Goal: Information Seeking & Learning: Learn about a topic

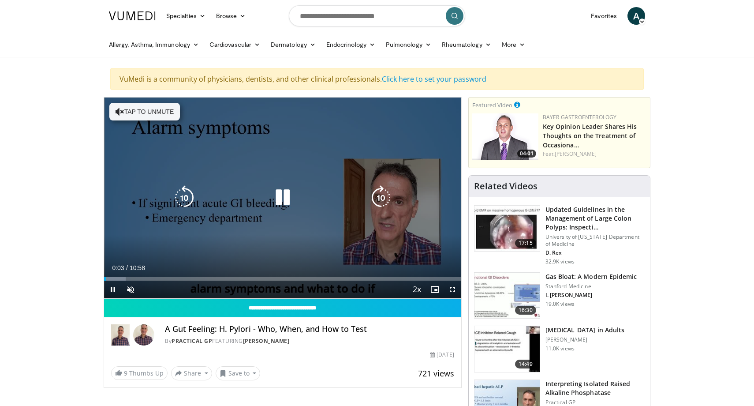
click at [288, 202] on icon "Video Player" at bounding box center [282, 197] width 25 height 25
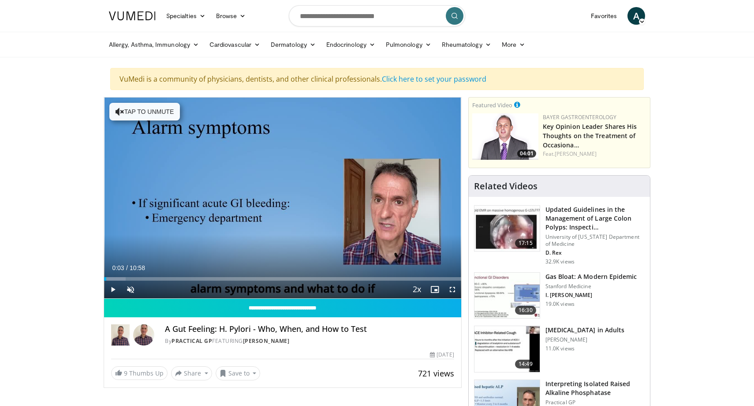
click at [288, 202] on div "10 seconds Tap to unmute" at bounding box center [282, 197] width 357 height 201
click at [131, 291] on span "Video Player" at bounding box center [131, 289] width 18 height 18
click at [159, 293] on div "68%" at bounding box center [154, 289] width 31 height 18
click at [156, 290] on div "58%" at bounding box center [154, 289] width 25 height 3
click at [153, 291] on div "Volume Level" at bounding box center [149, 289] width 14 height 3
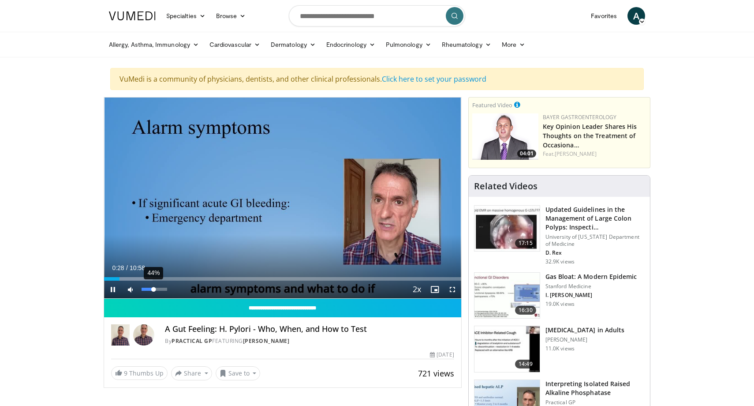
click at [150, 290] on video-js "**********" at bounding box center [282, 197] width 357 height 201
click at [161, 275] on div "Loaded : 16.66% 00:41 01:44" at bounding box center [282, 276] width 357 height 8
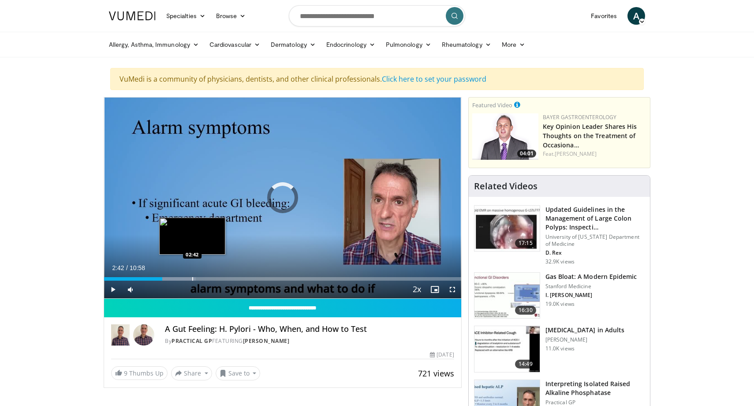
click at [192, 279] on div "Progress Bar" at bounding box center [192, 279] width 1 height 4
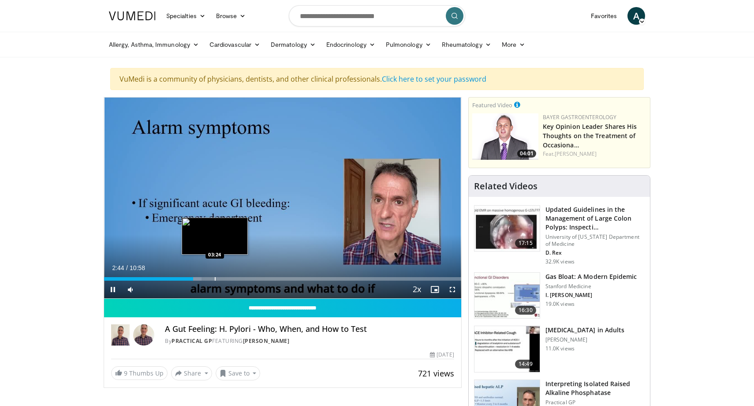
click at [215, 278] on div "Progress Bar" at bounding box center [215, 279] width 1 height 4
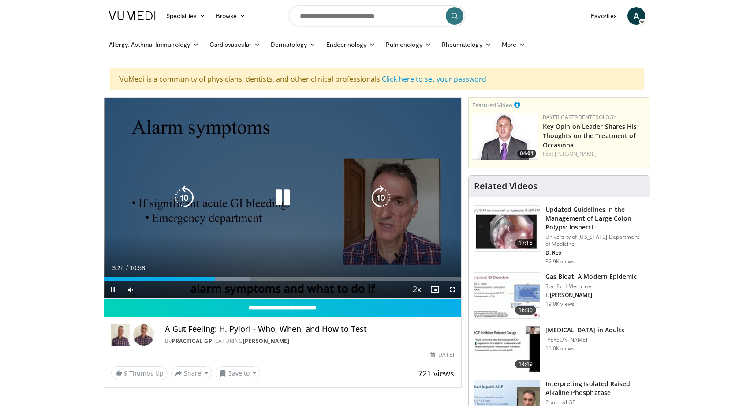
click at [245, 180] on div "10 seconds Tap to unmute" at bounding box center [282, 197] width 357 height 201
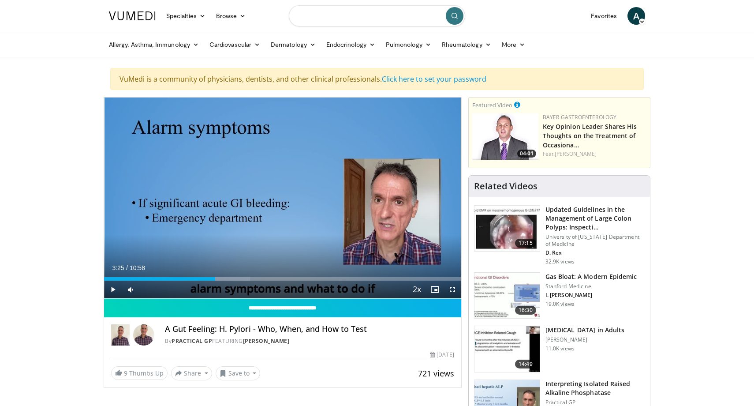
click at [320, 15] on input "Search topics, interventions" at bounding box center [377, 15] width 176 height 21
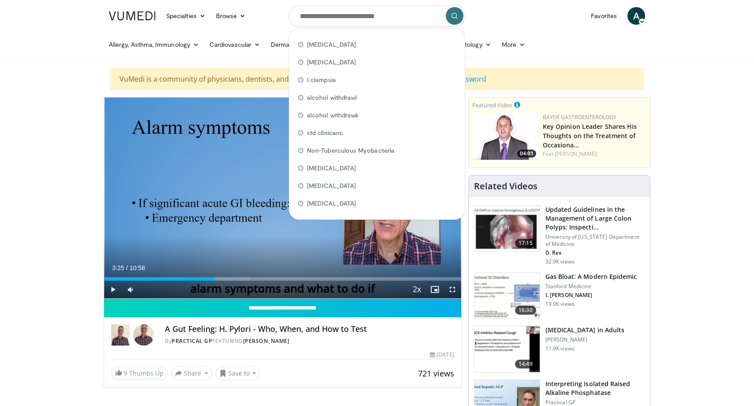
click at [572, 336] on p "Kento Sonoda" at bounding box center [584, 339] width 79 height 7
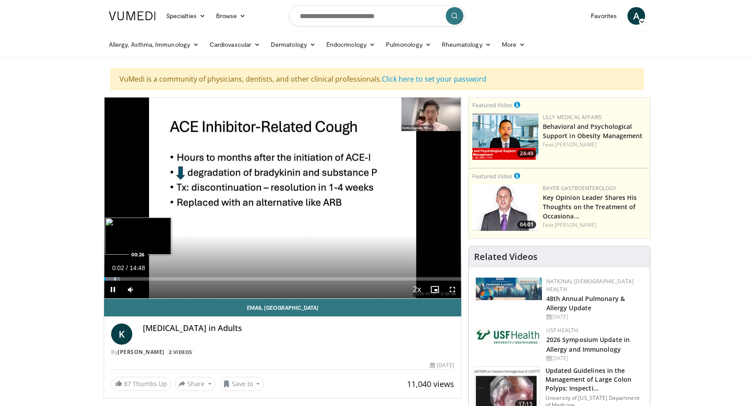
click at [115, 278] on div "Progress Bar" at bounding box center [115, 279] width 1 height 4
click at [151, 279] on div "Progress Bar" at bounding box center [151, 279] width 1 height 4
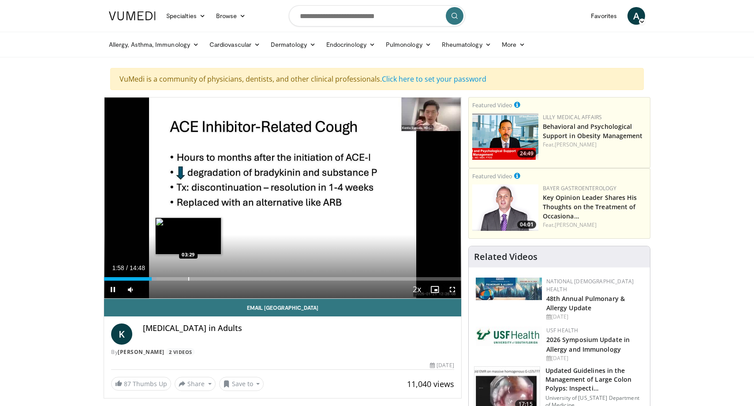
click at [188, 276] on div "Loaded : 14.64% 01:58 03:29" at bounding box center [282, 276] width 357 height 8
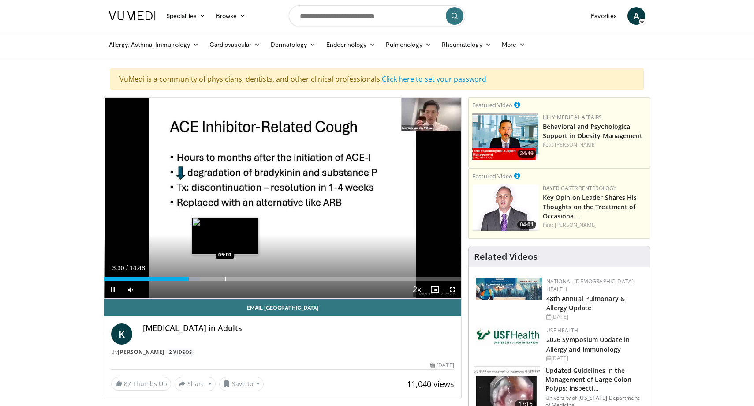
click at [225, 278] on div "Progress Bar" at bounding box center [225, 279] width 1 height 4
click at [244, 276] on div "Loaded : 34.63% 05:02 05:49" at bounding box center [282, 276] width 357 height 8
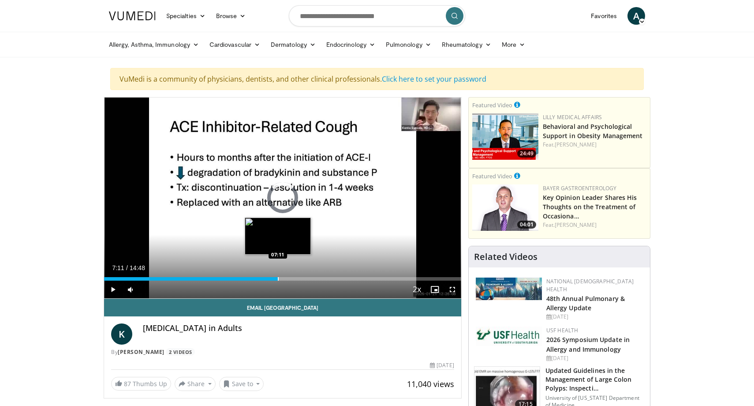
click at [278, 279] on div "Progress Bar" at bounding box center [278, 279] width 1 height 4
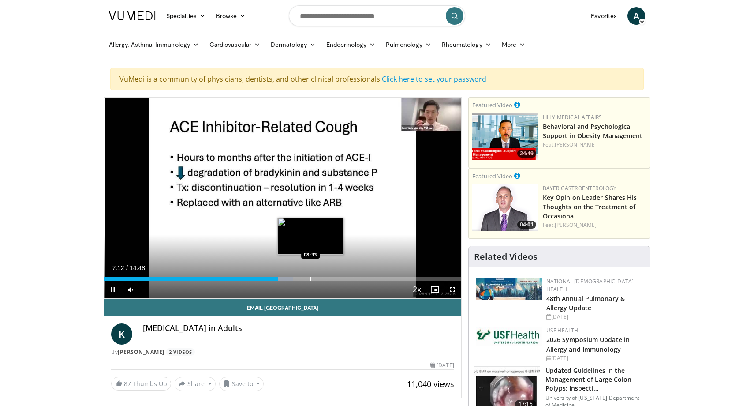
click at [310, 279] on div "Progress Bar" at bounding box center [310, 279] width 1 height 4
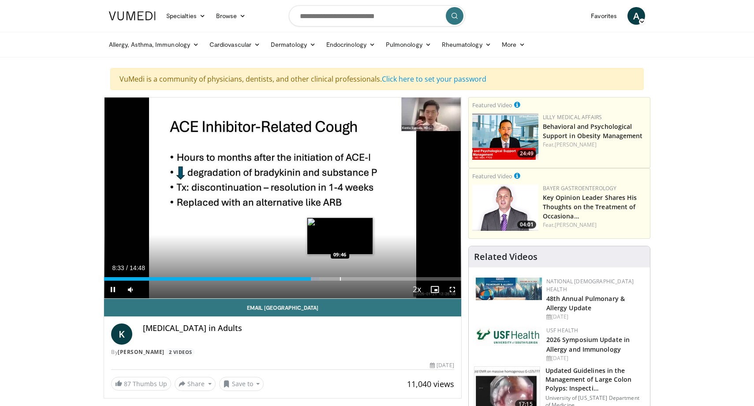
click at [342, 279] on div "Loaded : 60.32% 08:34 09:46" at bounding box center [282, 279] width 357 height 4
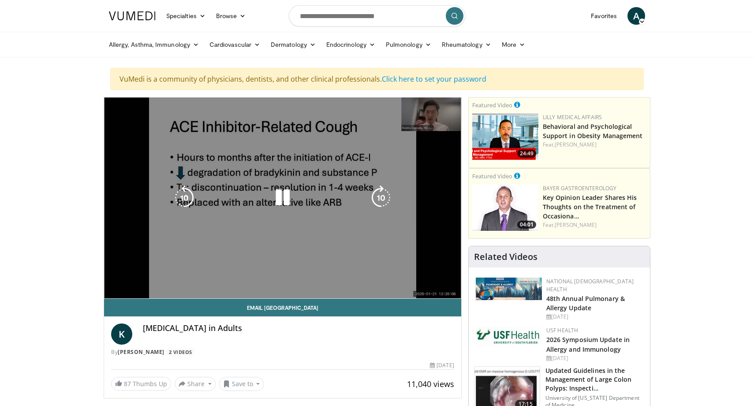
click at [362, 295] on div "Loaded : 70.38% 09:52 09:46" at bounding box center [282, 297] width 357 height 4
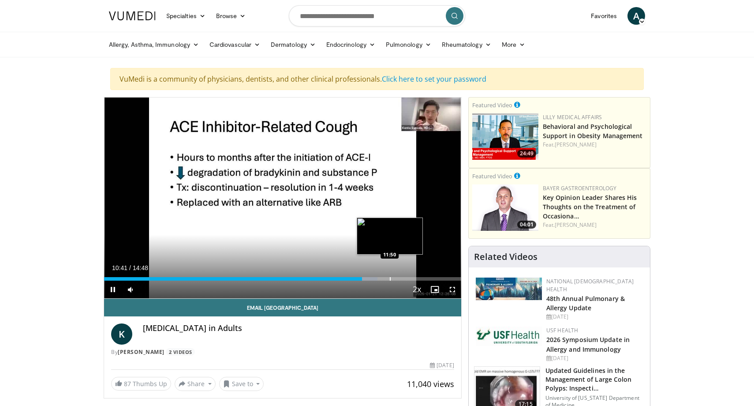
click at [392, 280] on div "Loaded : 76.58% 10:42 11:50" at bounding box center [282, 279] width 357 height 4
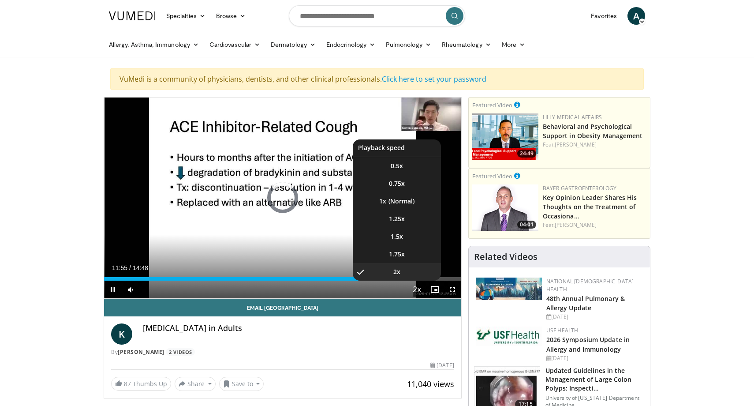
click at [422, 281] on span "Video Player" at bounding box center [417, 290] width 12 height 18
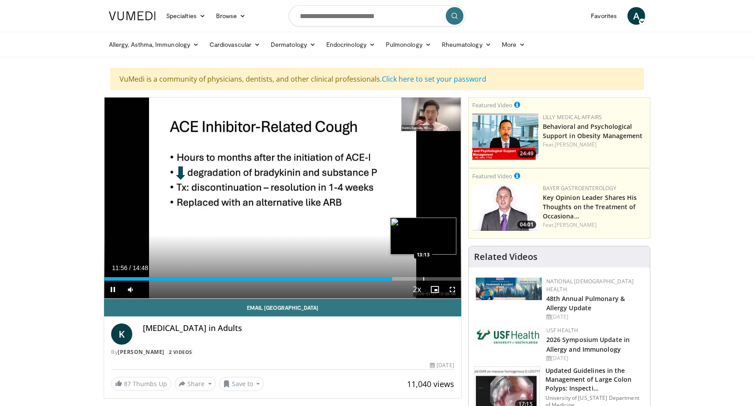
click at [423, 276] on div "Loaded : 81.08% 11:56 13:13" at bounding box center [282, 276] width 357 height 8
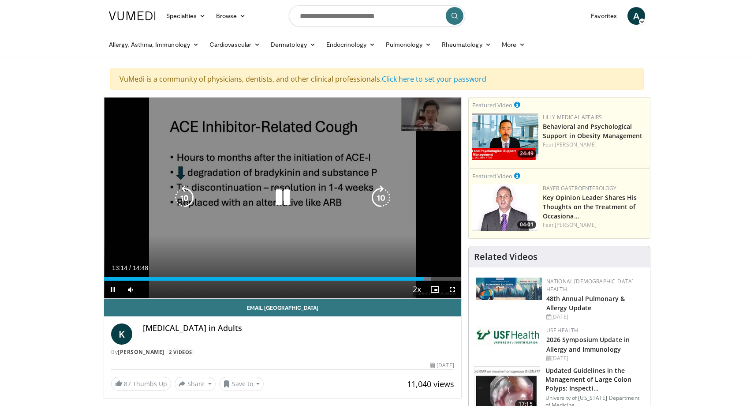
click at [448, 278] on div "Loaded : 91.60% 13:14 13:13" at bounding box center [282, 279] width 357 height 4
click at [271, 198] on icon "Video Player" at bounding box center [282, 197] width 25 height 25
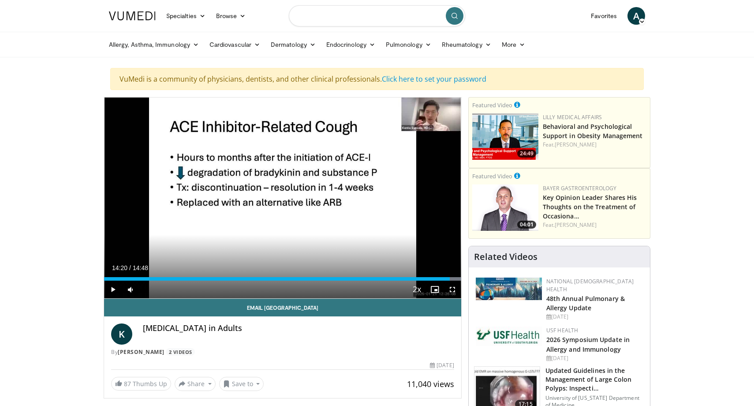
click at [310, 13] on input "Search topics, interventions" at bounding box center [377, 15] width 176 height 21
type input "**********"
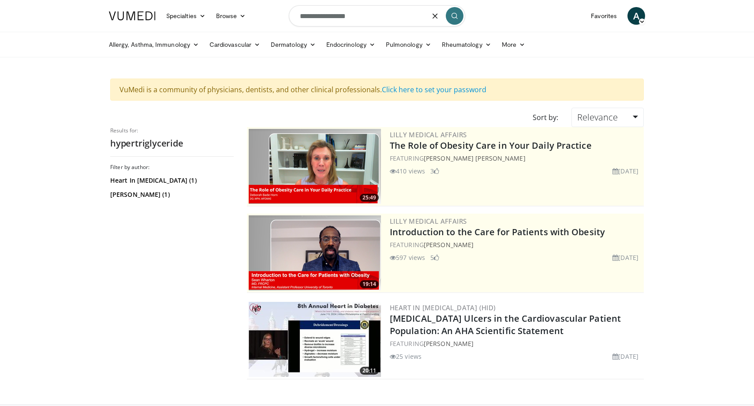
drag, startPoint x: 318, startPoint y: 15, endPoint x: 262, endPoint y: 15, distance: 56.0
click at [262, 15] on nav "Specialties Adult & Family Medicine Allergy, Asthma, Immunology Anesthesiology …" at bounding box center [377, 16] width 547 height 32
type input "**********"
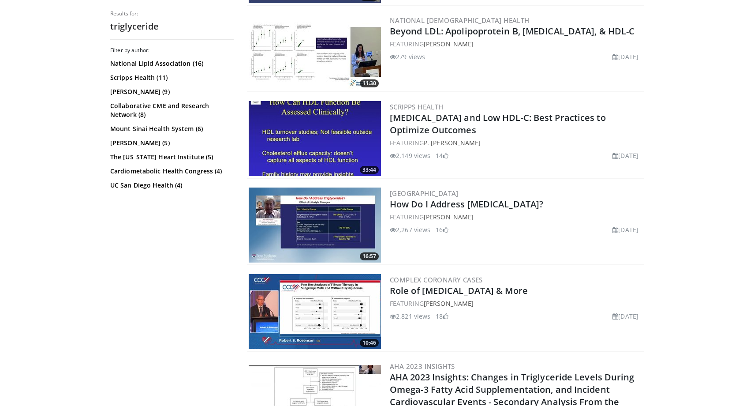
scroll to position [729, 0]
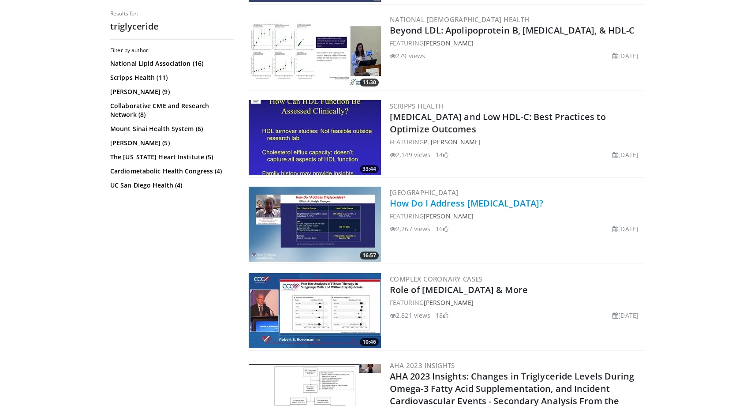
click at [458, 204] on link "How Do I Address Triglycerides?" at bounding box center [466, 203] width 153 height 12
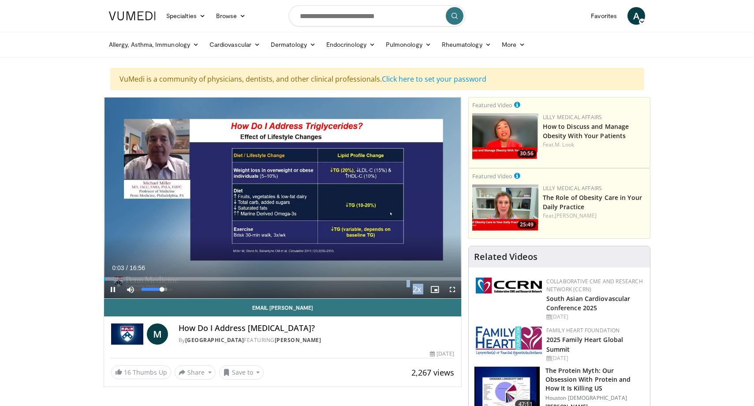
drag, startPoint x: 155, startPoint y: 288, endPoint x: 171, endPoint y: 288, distance: 16.3
click at [171, 288] on video-js "**********" at bounding box center [282, 197] width 357 height 201
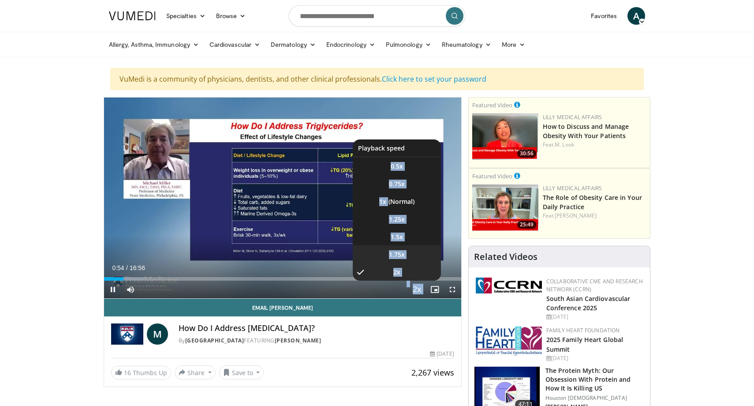
click at [400, 249] on li "1.75x" at bounding box center [397, 254] width 88 height 18
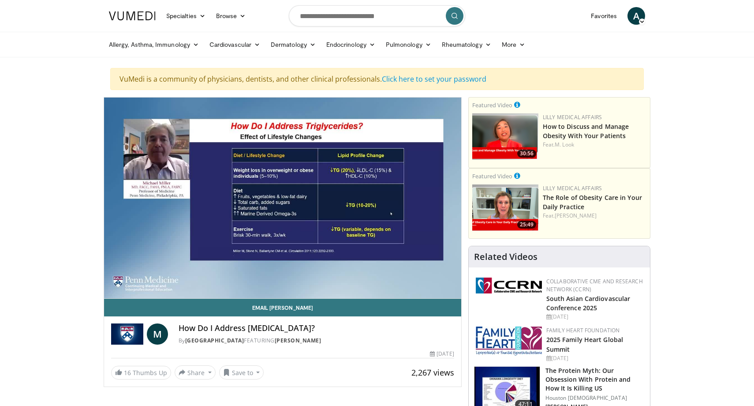
click at [341, 327] on h4 "How Do I Address [MEDICAL_DATA]?" at bounding box center [317, 328] width 276 height 10
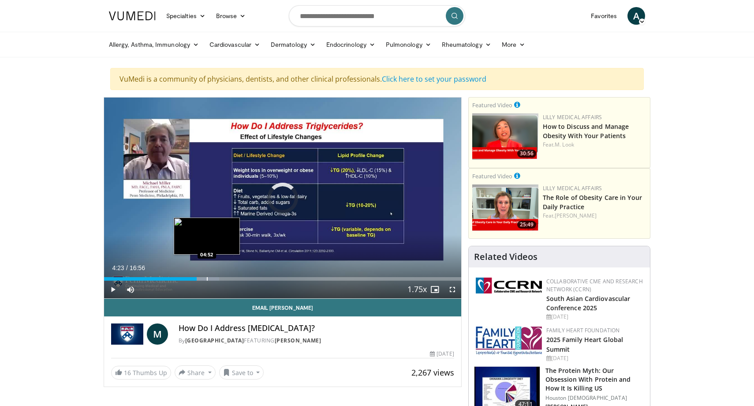
click at [207, 279] on div "Progress Bar" at bounding box center [207, 279] width 1 height 4
click at [217, 276] on div "Loaded : 32.19% 04:53 05:21" at bounding box center [282, 276] width 357 height 8
click at [231, 277] on div "Progress Bar" at bounding box center [231, 279] width 1 height 4
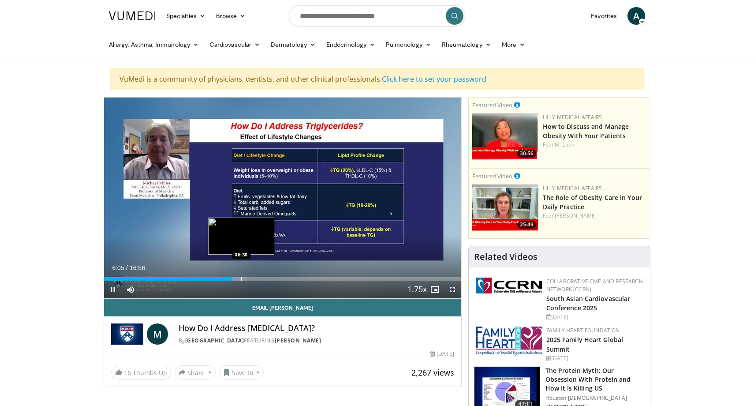
click at [242, 277] on div "Progress Bar" at bounding box center [241, 279] width 1 height 4
click at [260, 279] on div "Progress Bar" at bounding box center [260, 279] width 1 height 4
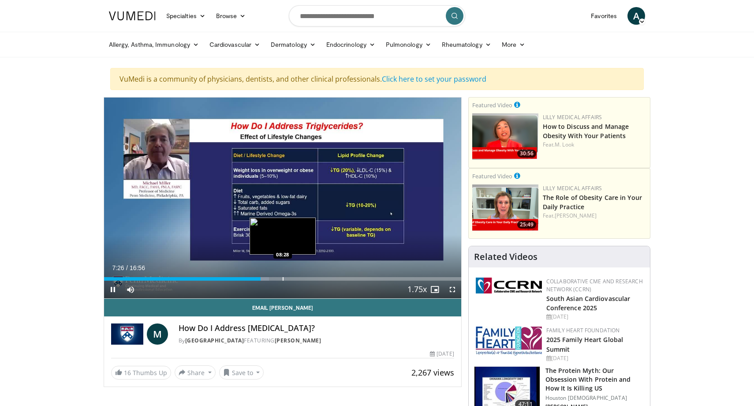
click at [283, 280] on div "Progress Bar" at bounding box center [283, 279] width 1 height 4
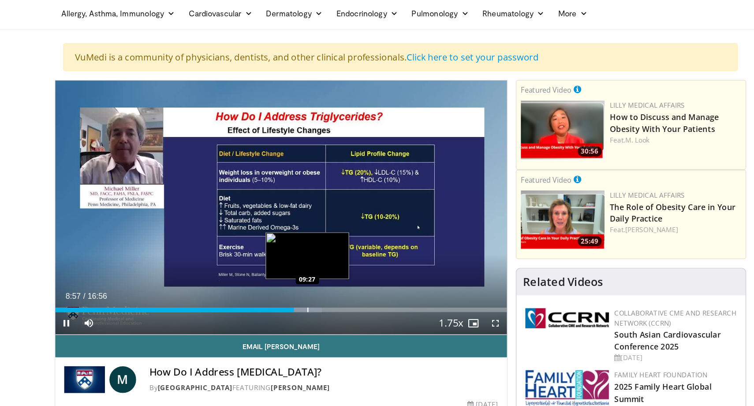
click at [303, 280] on div "Progress Bar" at bounding box center [303, 279] width 1 height 4
click at [309, 280] on div "Progress Bar" at bounding box center [308, 279] width 1 height 4
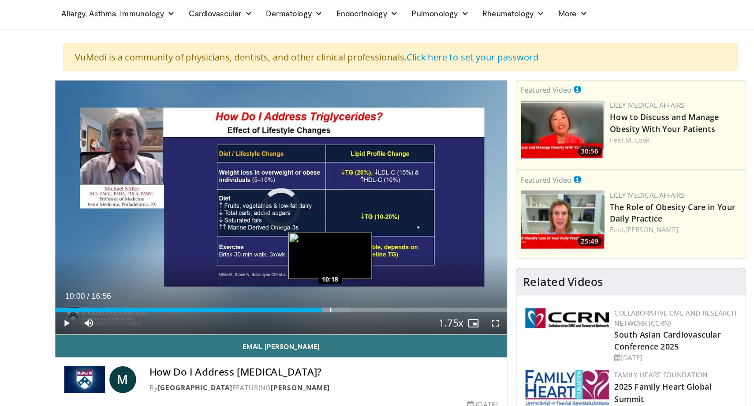
click at [321, 277] on div "Progress Bar" at bounding box center [321, 279] width 1 height 4
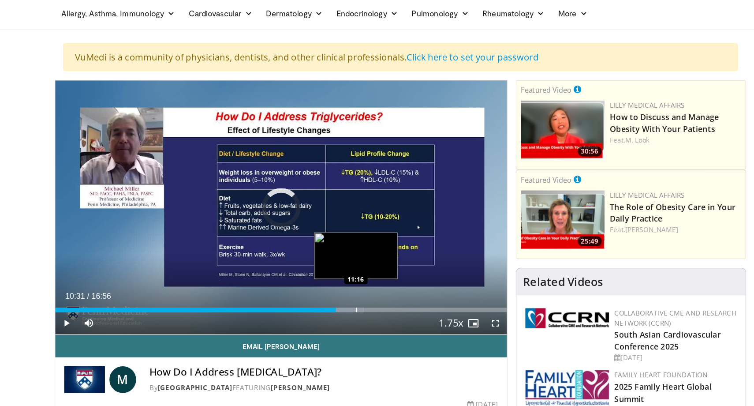
click at [342, 279] on div "Progress Bar" at bounding box center [342, 279] width 1 height 4
click at [348, 279] on div "Progress Bar" at bounding box center [348, 279] width 1 height 4
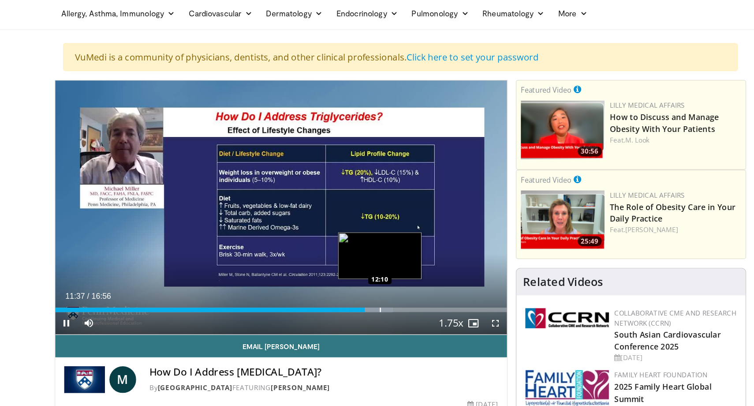
click at [361, 279] on div "Progress Bar" at bounding box center [361, 279] width 1 height 4
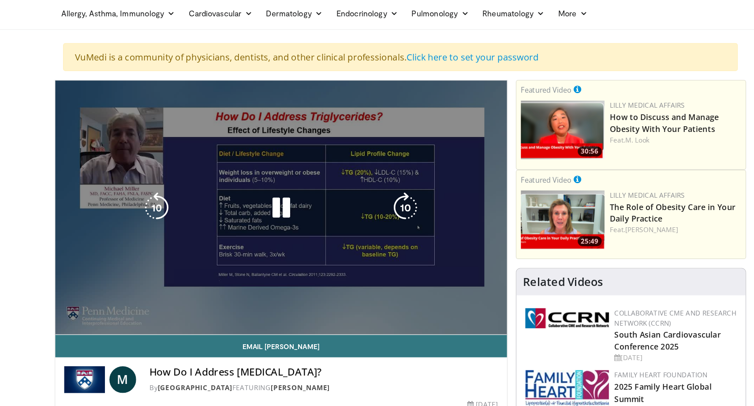
click at [367, 277] on video-js "**********" at bounding box center [282, 197] width 357 height 201
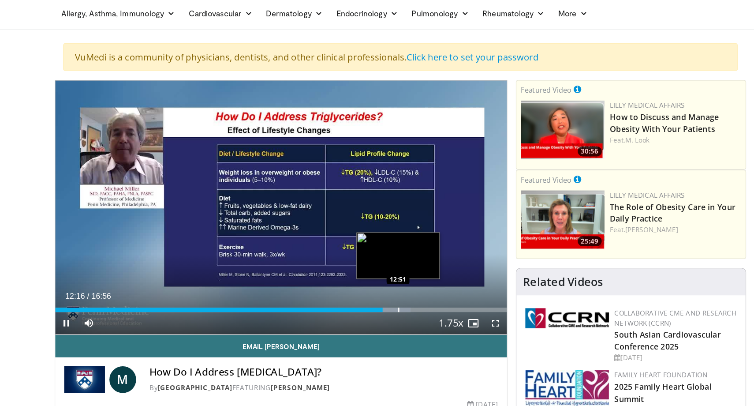
click at [375, 277] on div "Progress Bar" at bounding box center [375, 279] width 1 height 4
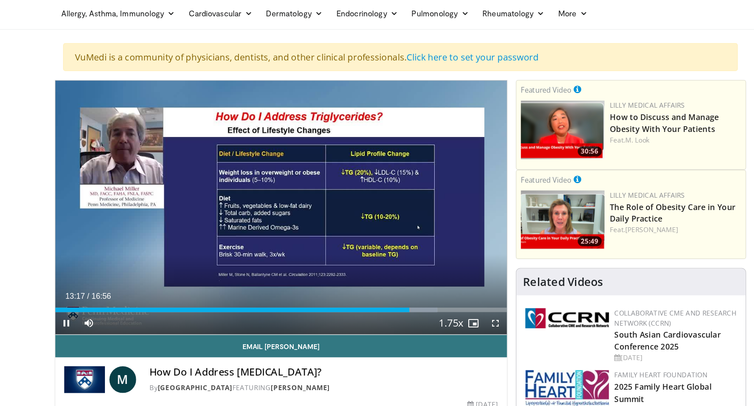
click at [396, 281] on div "Current Time 13:17 / Duration 16:56 Pause Skip Backward Skip Forward Mute 100% …" at bounding box center [282, 289] width 357 height 18
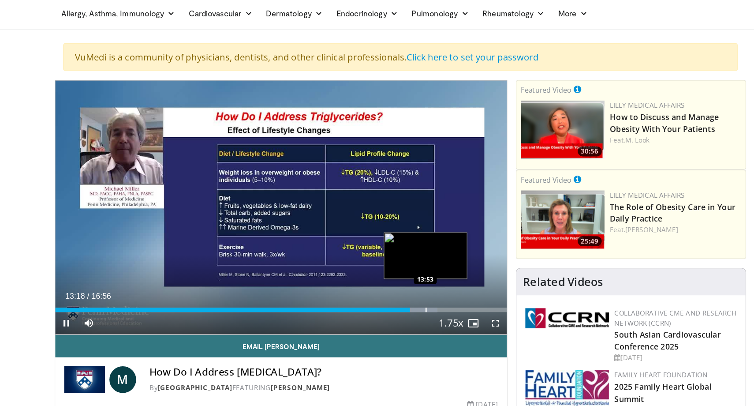
click at [397, 277] on div "Progress Bar" at bounding box center [397, 279] width 1 height 4
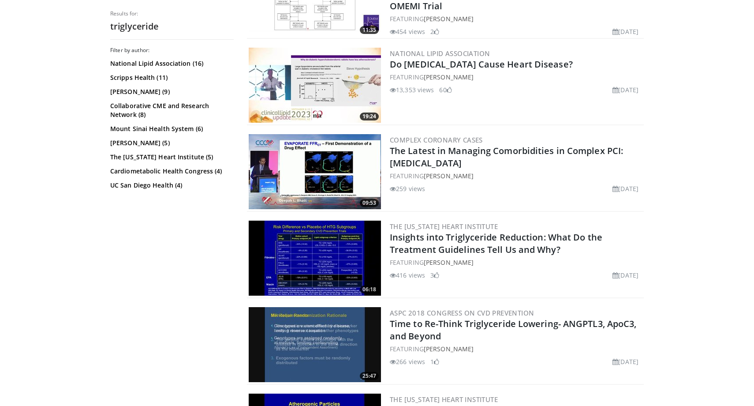
scroll to position [1137, 0]
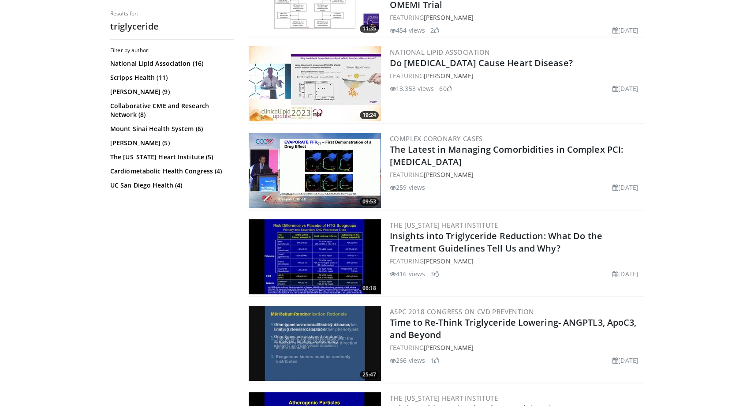
click at [293, 265] on img at bounding box center [315, 256] width 132 height 75
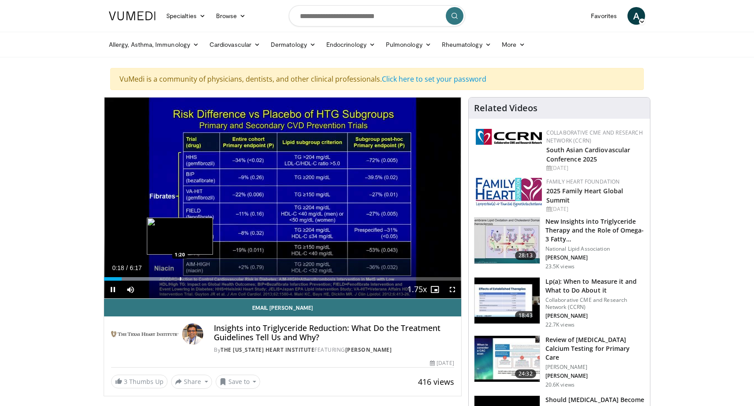
click at [180, 279] on div "Progress Bar" at bounding box center [180, 279] width 1 height 4
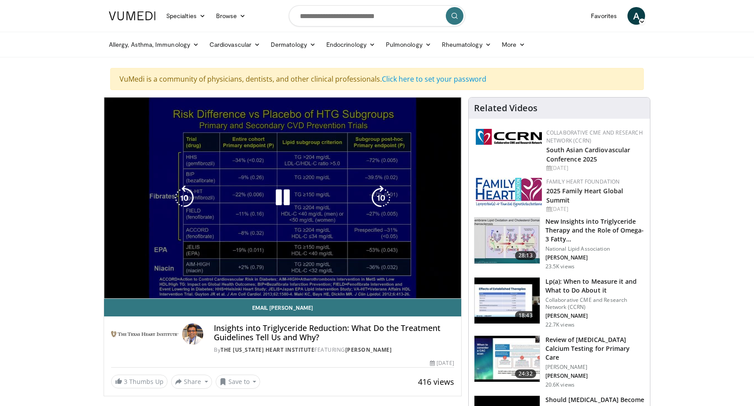
click at [230, 278] on video-js "**********" at bounding box center [282, 197] width 357 height 201
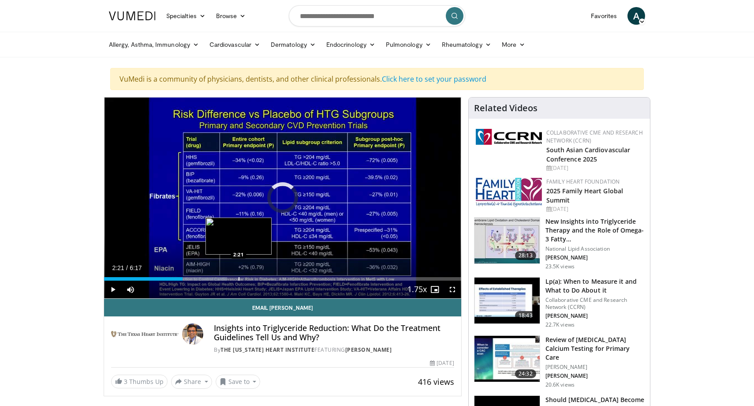
click at [238, 273] on div "Loaded : 34.52% 2:21 2:21" at bounding box center [282, 276] width 357 height 8
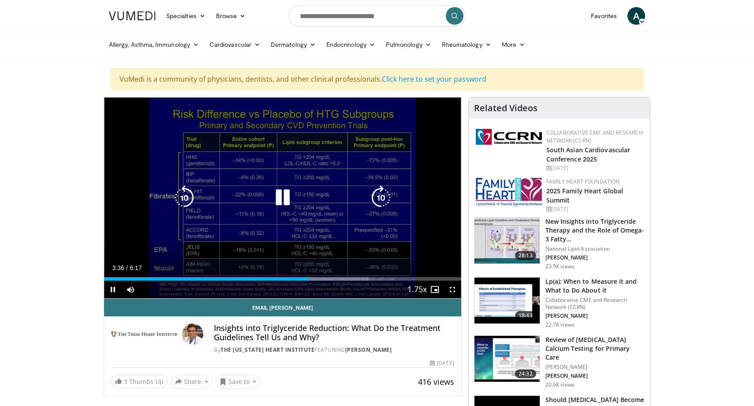
click at [280, 201] on icon "Video Player" at bounding box center [282, 197] width 25 height 25
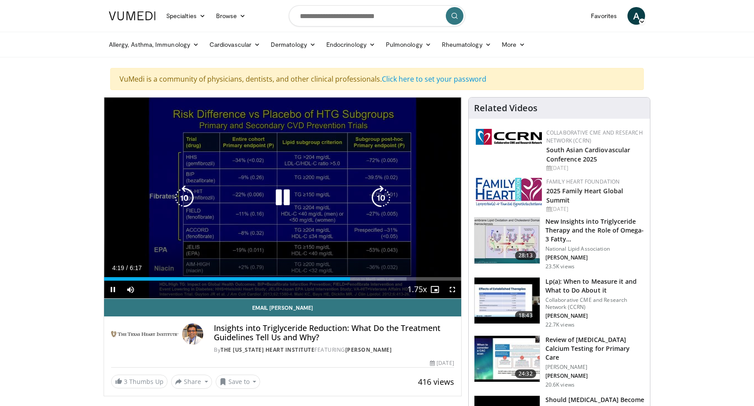
click at [283, 194] on icon "Video Player" at bounding box center [282, 197] width 25 height 25
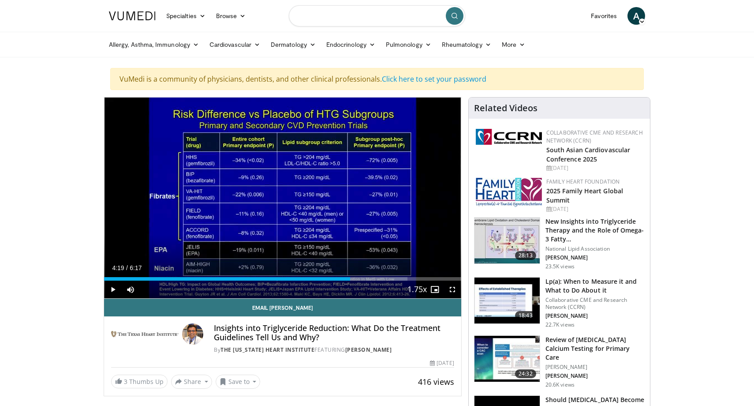
click at [365, 13] on input "Search topics, interventions" at bounding box center [377, 15] width 176 height 21
type input "**********"
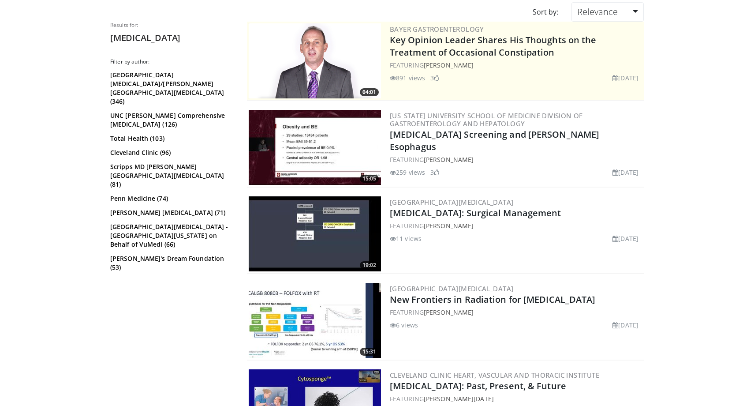
scroll to position [60, 0]
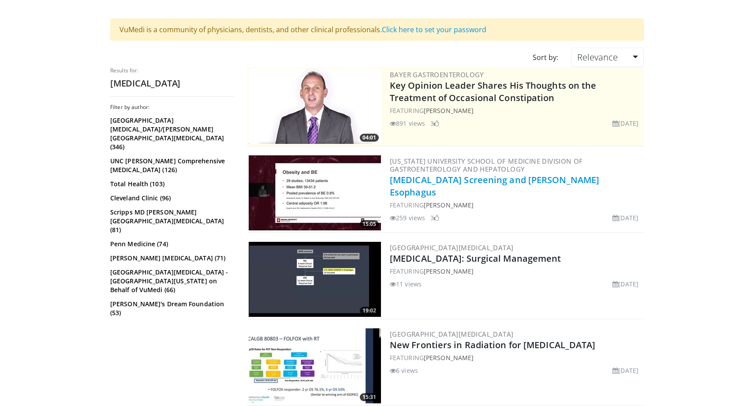
click at [471, 181] on link "[MEDICAL_DATA] Screening and [PERSON_NAME] Esophagus" at bounding box center [494, 186] width 209 height 24
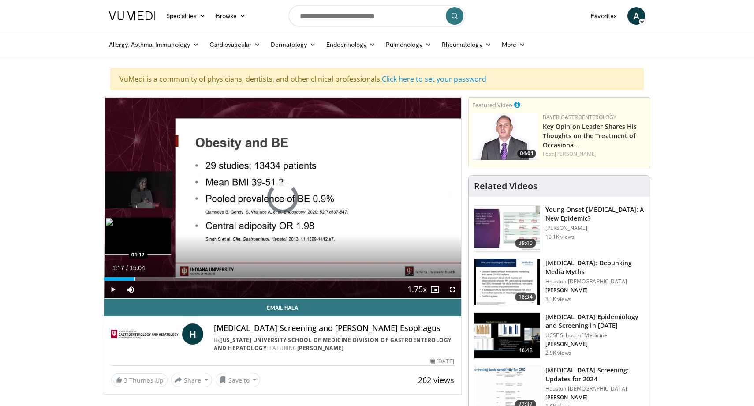
click at [134, 279] on div "Progress Bar" at bounding box center [134, 279] width 1 height 4
click at [155, 277] on div "Progress Bar" at bounding box center [155, 279] width 1 height 4
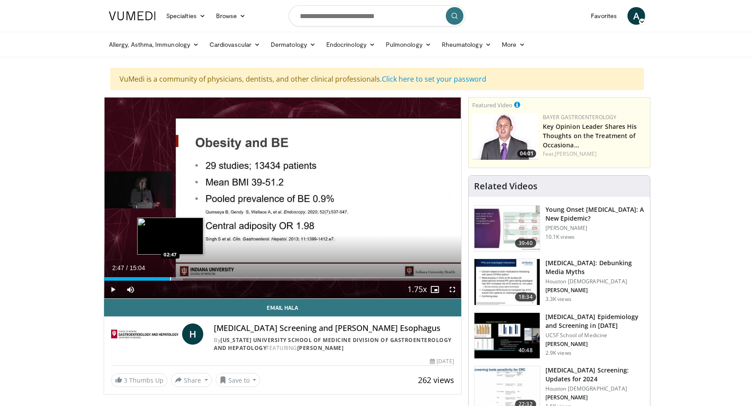
click at [170, 278] on div "Progress Bar" at bounding box center [170, 279] width 1 height 4
click at [187, 280] on div "Progress Bar" at bounding box center [187, 279] width 1 height 4
click at [189, 278] on div "Progress Bar" at bounding box center [189, 279] width 1 height 4
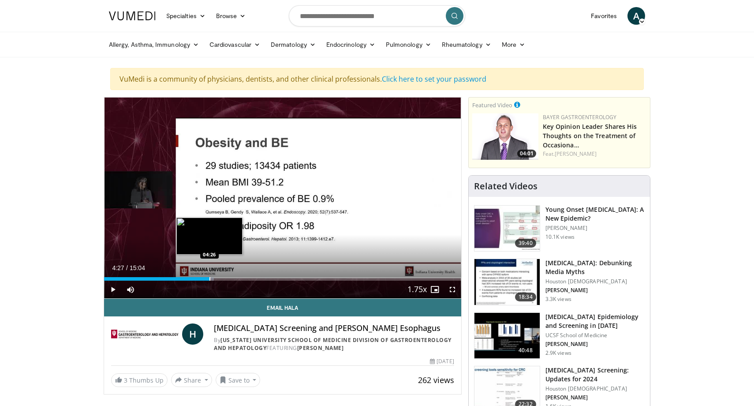
click at [209, 277] on div "Progress Bar" at bounding box center [209, 279] width 1 height 4
click at [227, 280] on div "Progress Bar" at bounding box center [227, 279] width 1 height 4
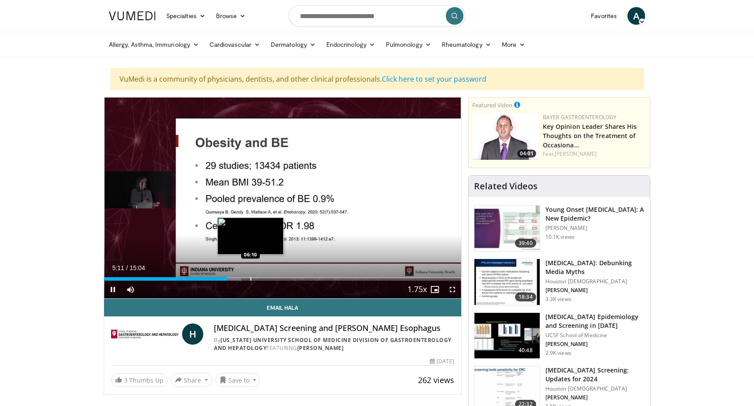
click at [250, 279] on div "Progress Bar" at bounding box center [250, 279] width 1 height 4
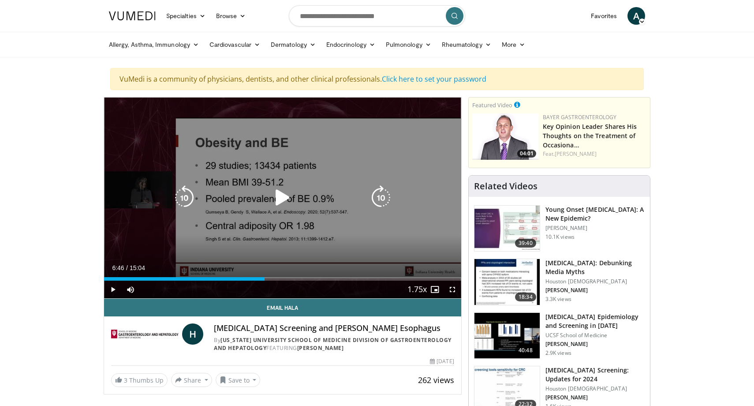
click at [264, 280] on div "Progress Bar" at bounding box center [257, 279] width 15 height 4
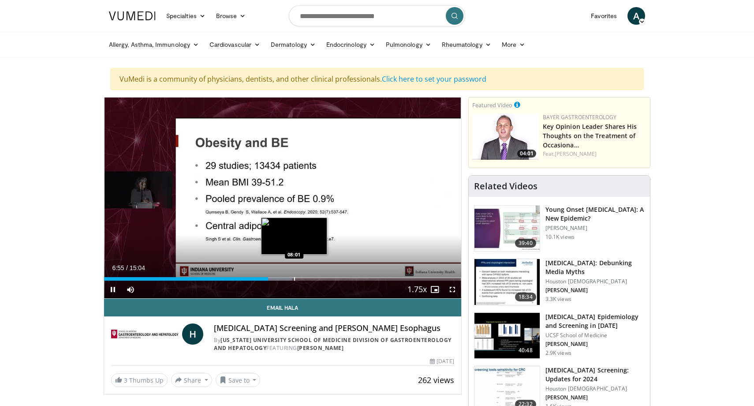
click at [294, 280] on div "Progress Bar" at bounding box center [294, 279] width 1 height 4
click at [300, 280] on div "Progress Bar" at bounding box center [300, 279] width 1 height 4
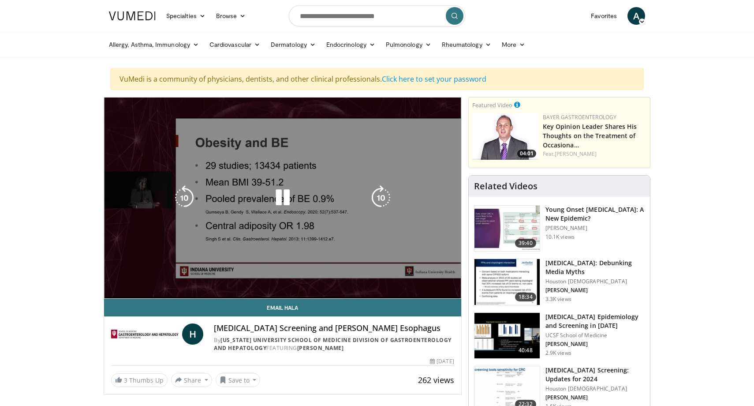
click at [327, 276] on video-js "**********" at bounding box center [282, 197] width 357 height 201
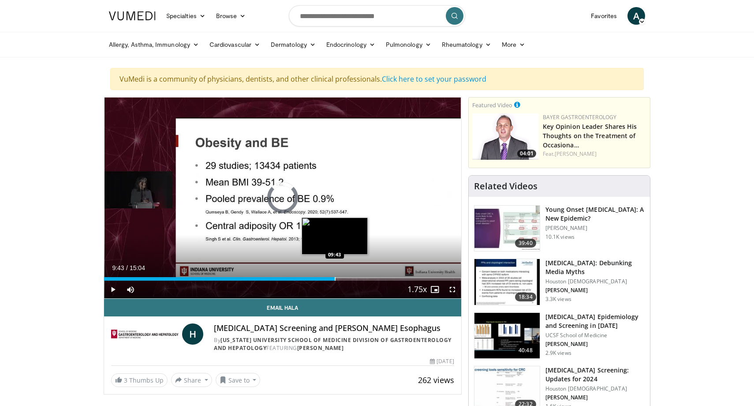
click at [335, 275] on div "Loaded : 61.95% 09:43 09:43" at bounding box center [282, 276] width 357 height 8
click at [354, 277] on div "Progress Bar" at bounding box center [354, 279] width 1 height 4
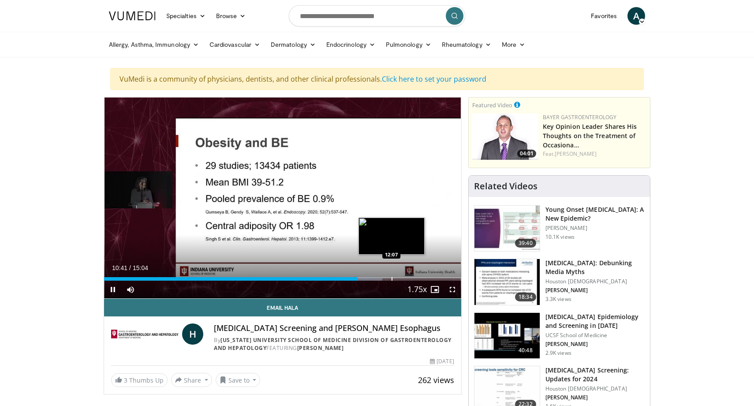
click at [392, 276] on div "Loaded : 77.90% 10:42 12:07" at bounding box center [282, 276] width 357 height 8
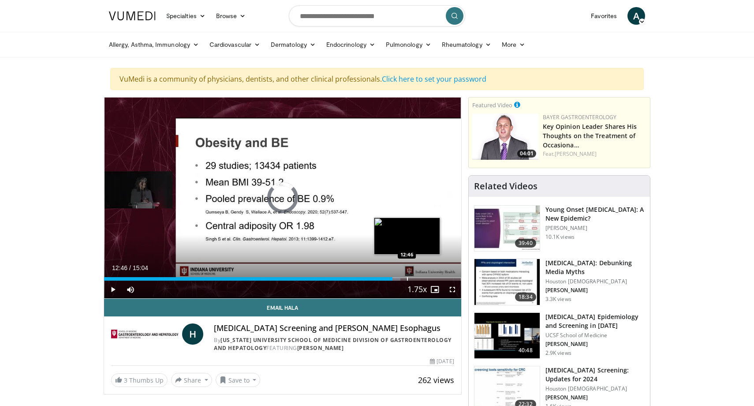
click at [407, 279] on div "Progress Bar" at bounding box center [407, 279] width 1 height 4
click at [422, 279] on div "Progress Bar" at bounding box center [422, 279] width 1 height 4
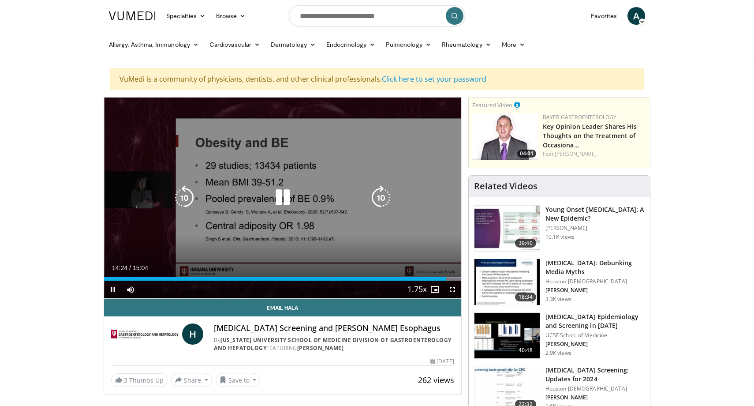
click at [288, 206] on icon "Video Player" at bounding box center [282, 197] width 25 height 25
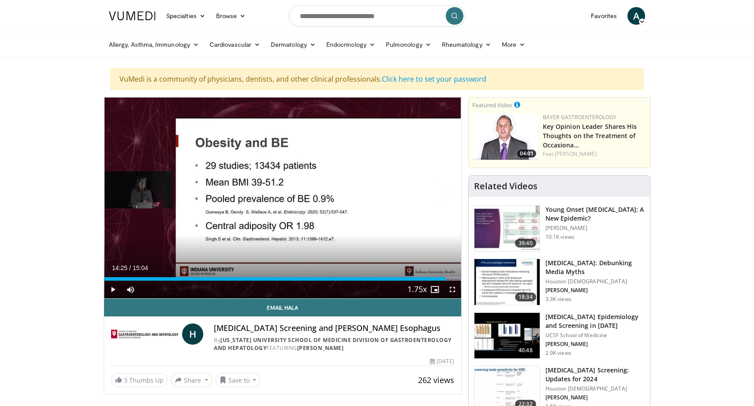
click at [288, 197] on div "10 seconds Tap to unmute" at bounding box center [282, 197] width 357 height 201
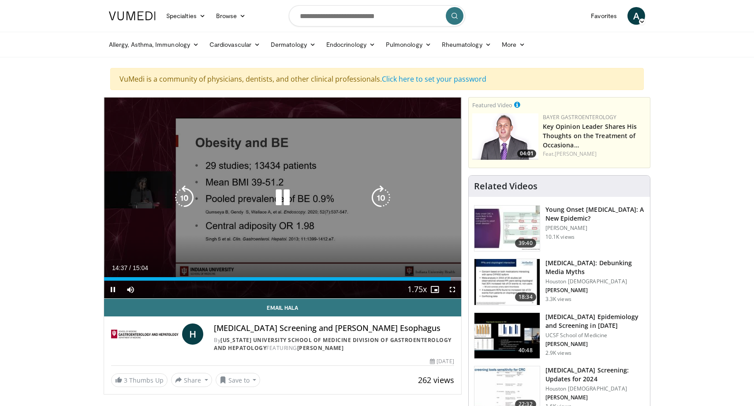
click at [280, 190] on icon "Video Player" at bounding box center [282, 197] width 25 height 25
click at [280, 188] on icon "Video Player" at bounding box center [282, 197] width 25 height 25
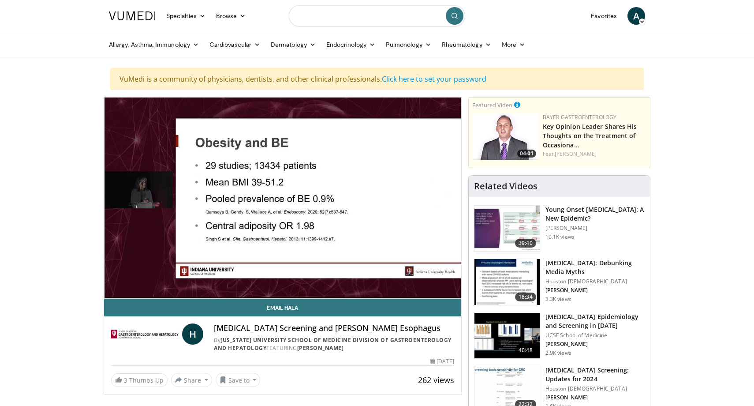
click at [370, 13] on input "Search topics, interventions" at bounding box center [377, 15] width 176 height 21
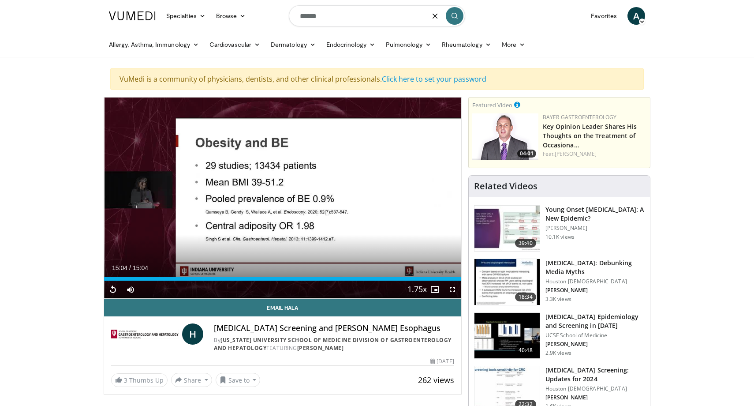
type input "******"
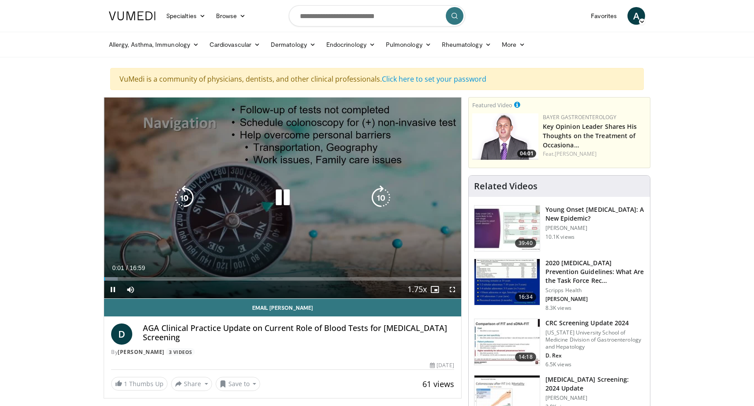
click at [277, 247] on div "10 seconds Tap to unmute" at bounding box center [282, 197] width 357 height 201
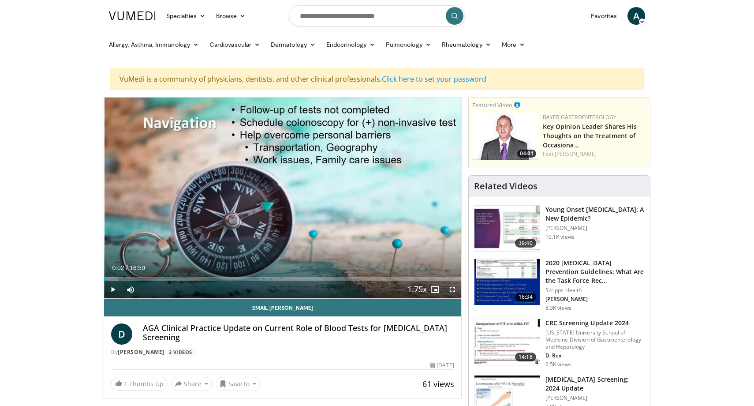
click at [343, 3] on form at bounding box center [377, 16] width 176 height 32
click at [336, 11] on input "Search topics, interventions" at bounding box center [377, 15] width 176 height 21
type input "**********"
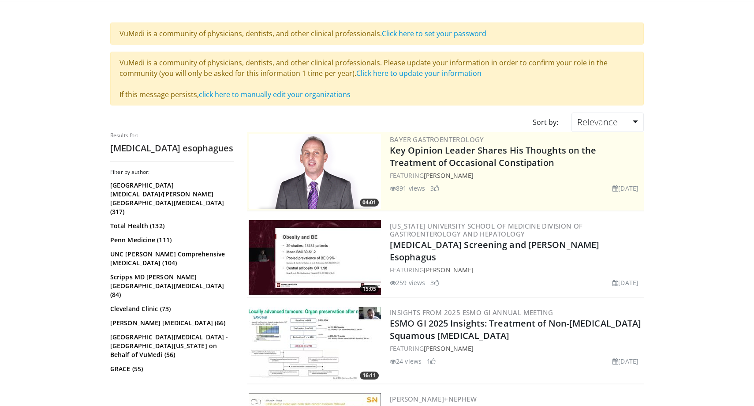
scroll to position [42, 0]
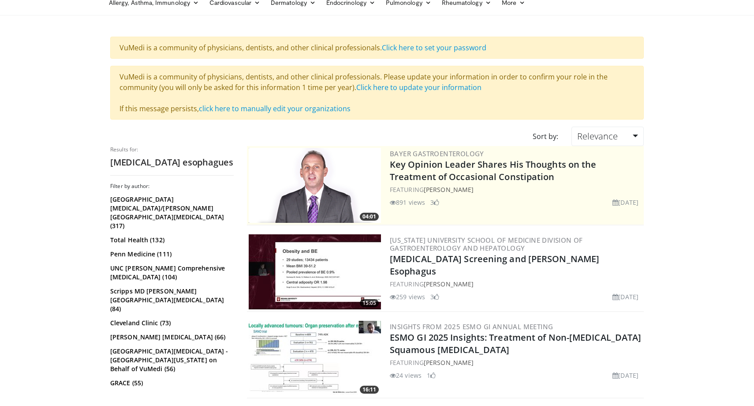
click at [307, 268] on img at bounding box center [315, 271] width 132 height 75
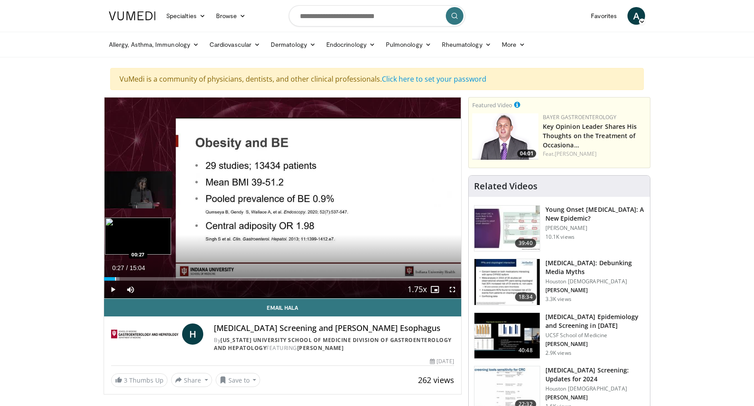
click at [115, 276] on div "Loaded : 4.38% 00:01 00:27" at bounding box center [282, 276] width 357 height 8
click at [153, 276] on div "Loaded : 17.55% 01:35 02:06" at bounding box center [282, 276] width 357 height 8
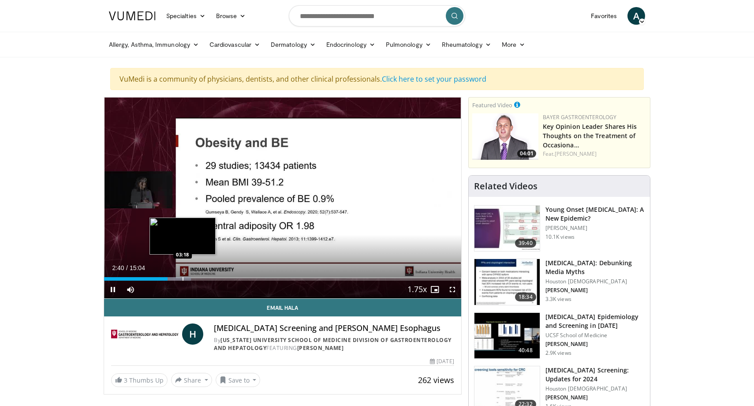
click at [183, 277] on div "Progress Bar" at bounding box center [183, 279] width 1 height 4
click at [194, 277] on div "Progress Bar" at bounding box center [194, 279] width 1 height 4
click at [210, 274] on div "Loaded : 29.62% 03:49 04:26" at bounding box center [282, 276] width 357 height 8
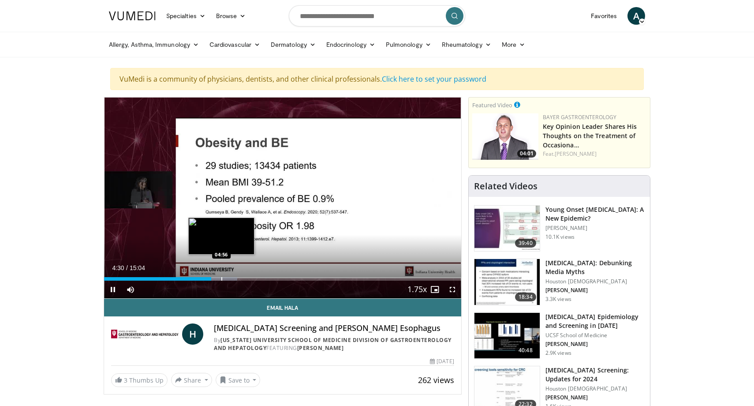
click at [221, 276] on div "Loaded : 37.30% 04:30 04:56" at bounding box center [282, 276] width 357 height 8
click at [236, 281] on div "Current Time 4:58 / Duration 15:04 Pause Skip Backward Skip Forward Mute Loaded…" at bounding box center [282, 289] width 357 height 18
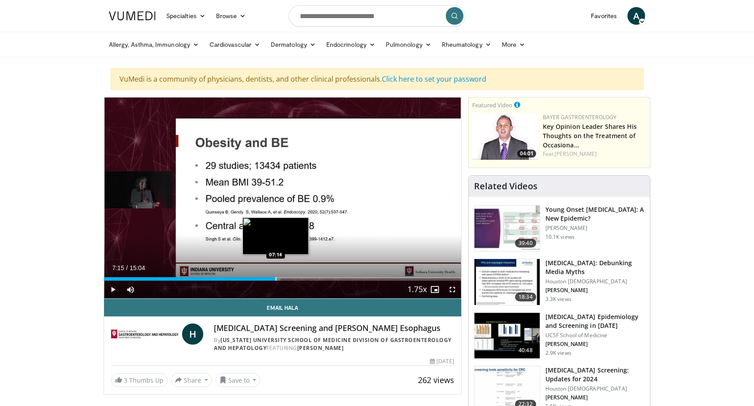
click at [276, 275] on div "Loaded : 49.37% 07:15 07:14" at bounding box center [282, 276] width 357 height 8
click at [295, 279] on div "Progress Bar" at bounding box center [295, 279] width 1 height 4
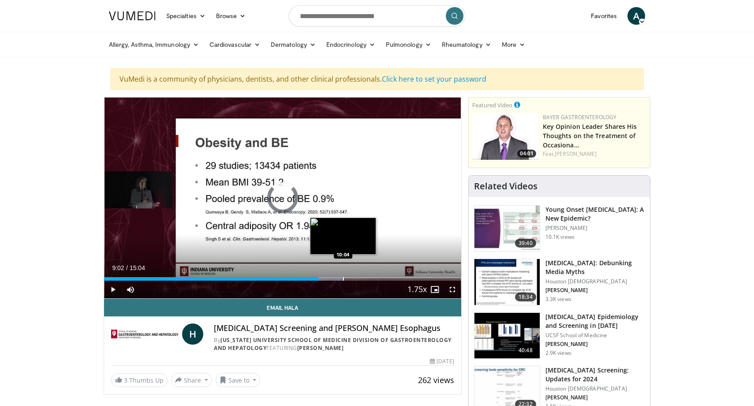
click at [343, 274] on div "Loaded : 66.93% 09:02 10:04" at bounding box center [282, 276] width 357 height 8
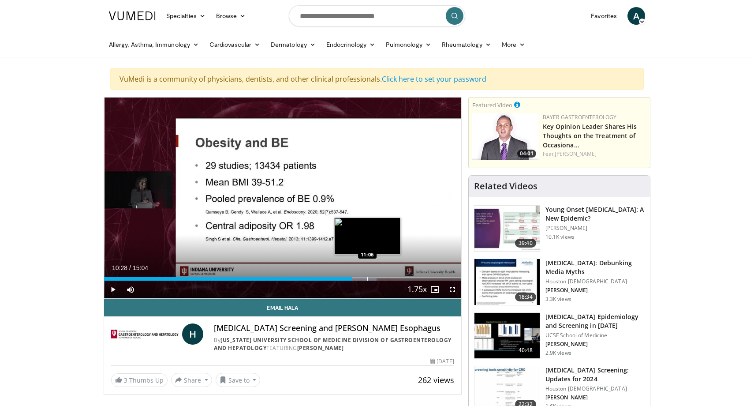
click at [367, 277] on div "Progress Bar" at bounding box center [367, 279] width 1 height 4
click at [381, 277] on div "Progress Bar" at bounding box center [381, 279] width 1 height 4
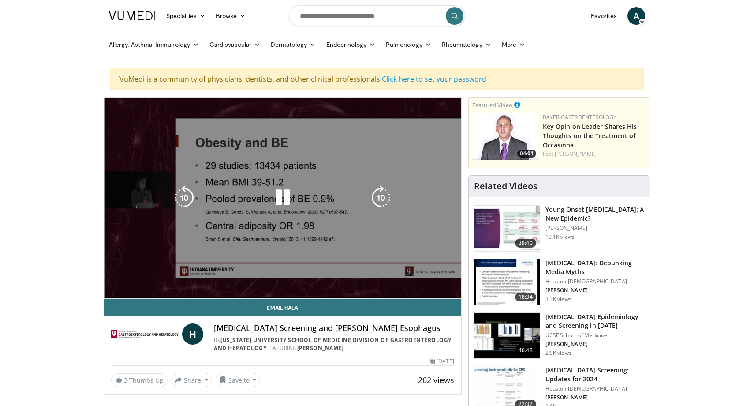
click at [390, 278] on video-js "**********" at bounding box center [282, 197] width 357 height 201
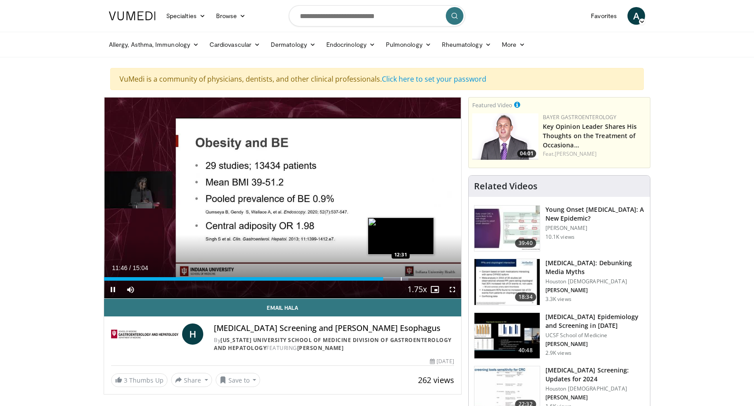
click at [401, 280] on div "Progress Bar" at bounding box center [401, 279] width 1 height 4
click at [412, 280] on div "Progress Bar" at bounding box center [412, 279] width 1 height 4
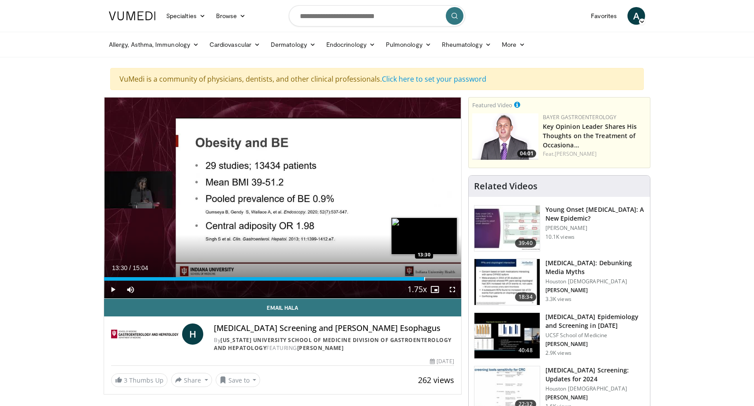
click at [424, 279] on div "Progress Bar" at bounding box center [424, 279] width 1 height 4
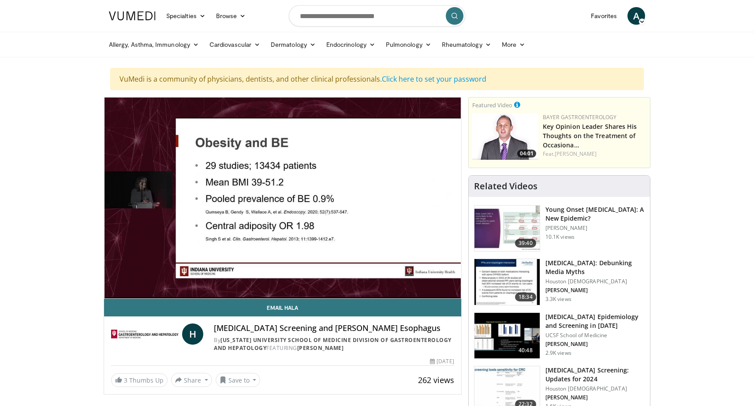
click at [440, 295] on div "10 seconds Tap to unmute" at bounding box center [282, 197] width 357 height 201
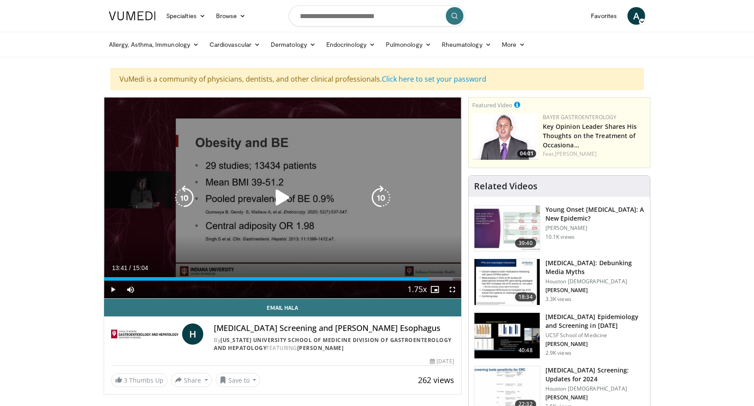
click at [403, 241] on div "10 seconds Tap to unmute" at bounding box center [282, 197] width 357 height 201
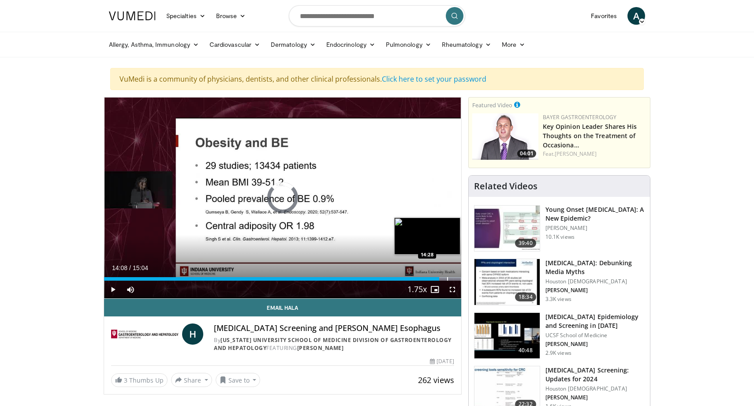
click at [447, 276] on div "Loaded : 100.00% 14:28 14:28" at bounding box center [282, 276] width 357 height 8
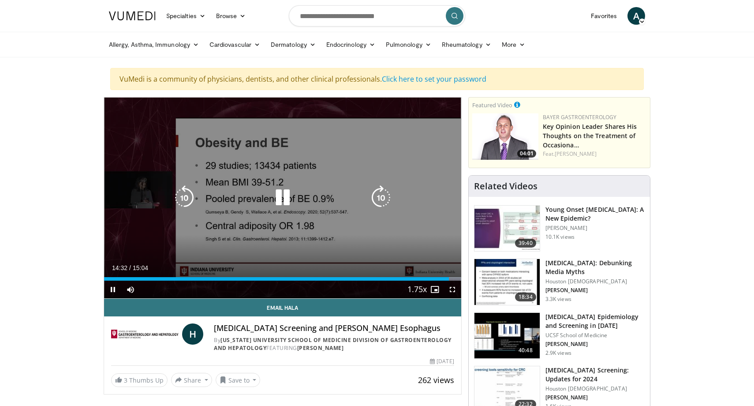
click at [291, 200] on icon "Video Player" at bounding box center [282, 197] width 25 height 25
